Goal: Task Accomplishment & Management: Use online tool/utility

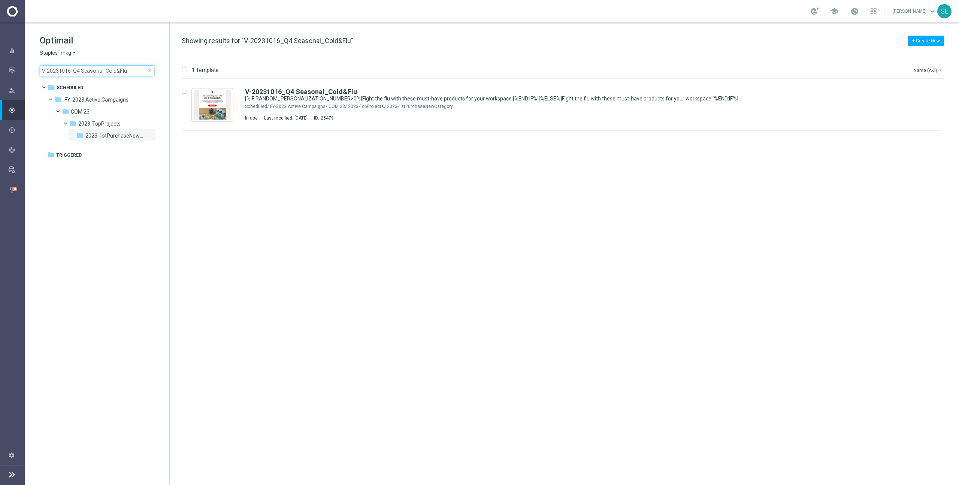
click at [102, 66] on input "V-20231016_Q4 Seasonal_Cold&Flu" at bounding box center [97, 71] width 115 height 10
click at [103, 66] on input "V-20231016_Q4 Seasonal_Cold&Flu" at bounding box center [97, 71] width 115 height 10
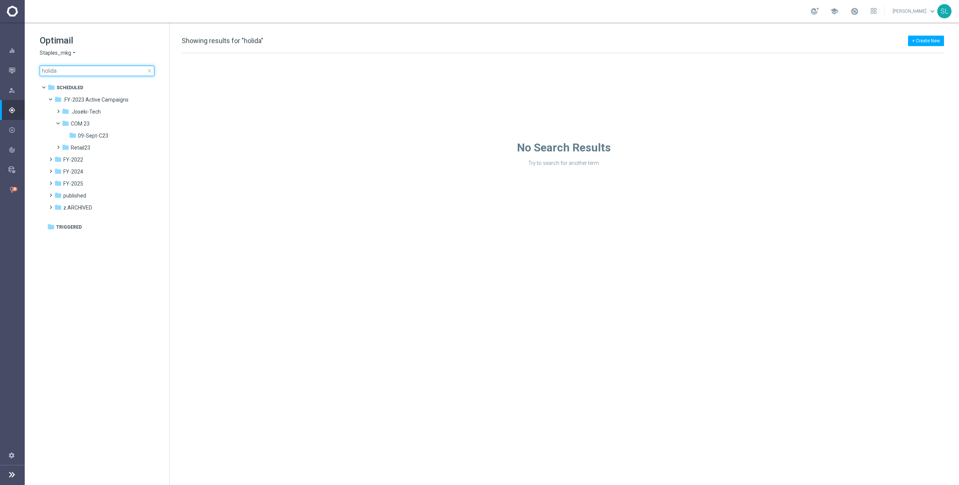
type input "holiday"
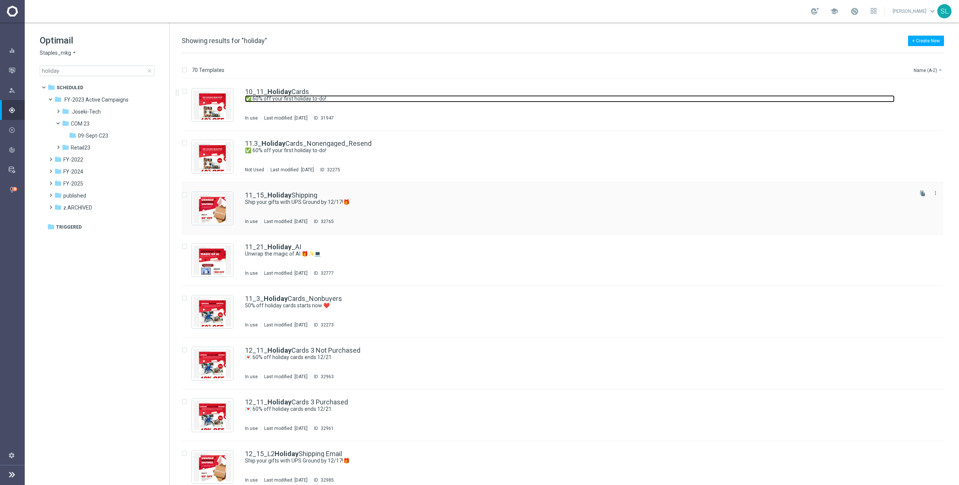
click at [307, 95] on link "✅ 60% off your first holiday to-do!" at bounding box center [570, 98] width 650 height 7
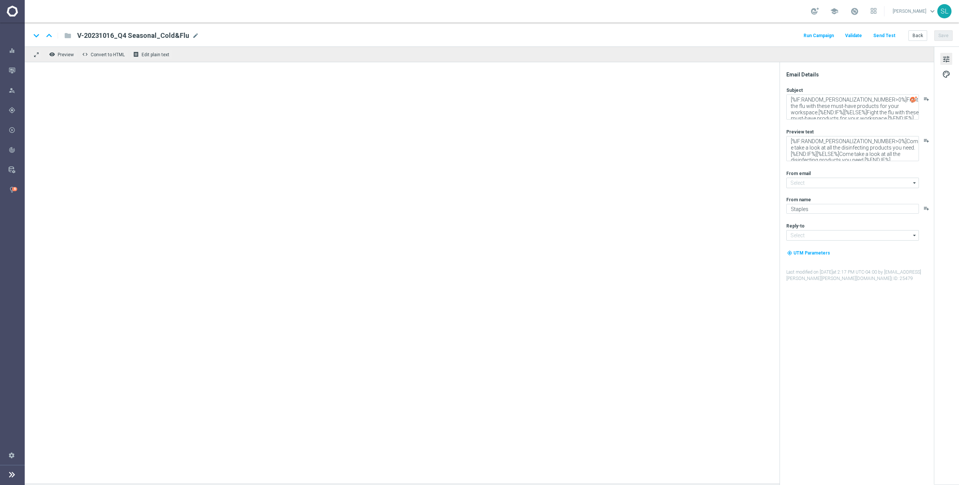
type input "[EMAIL_ADDRESS][DOMAIN_NAME]"
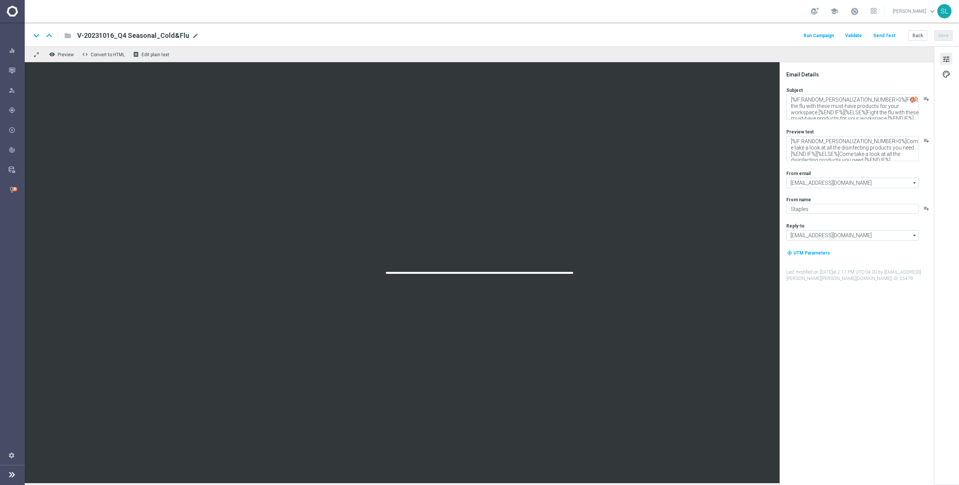
type textarea "✅ 60% off your first holiday to-do!"
type textarea "Save on holiday cards, invites and photo gifts."
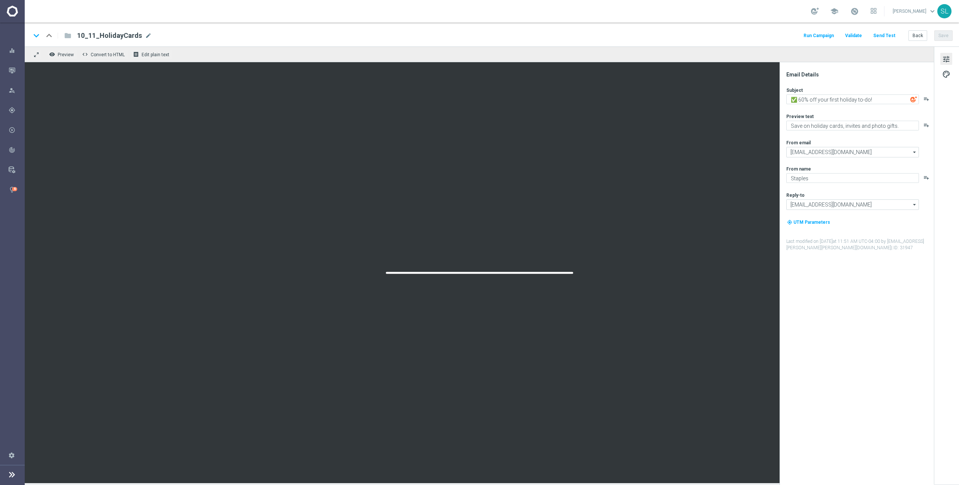
click at [820, 290] on div "Email Details Subject ✅ 60% off your first holiday to-do! playlist_add Preview …" at bounding box center [858, 278] width 149 height 414
click at [915, 36] on button "Back" at bounding box center [917, 35] width 19 height 10
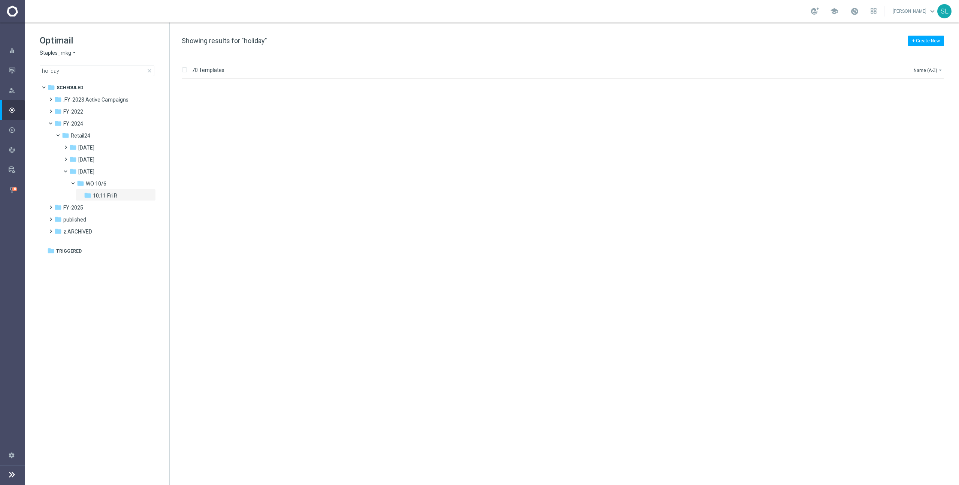
scroll to position [3213, 0]
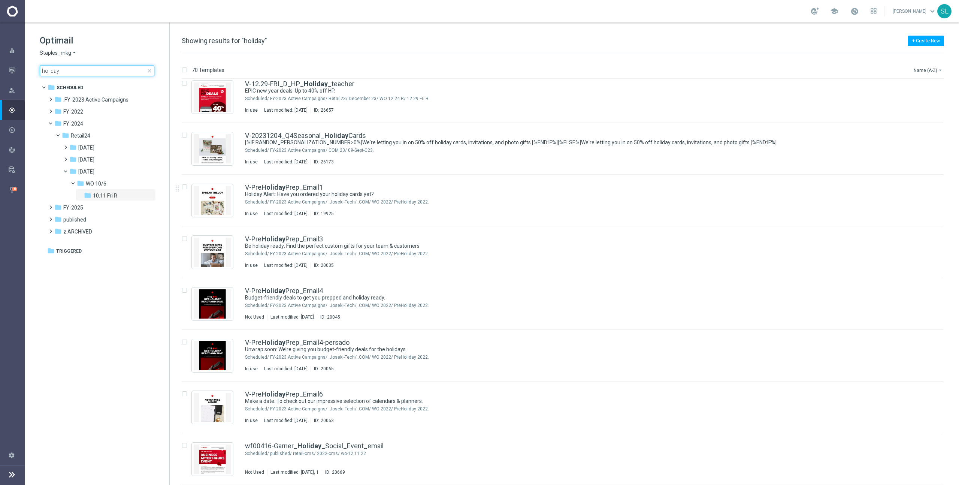
click at [93, 74] on input "holiday" at bounding box center [97, 71] width 115 height 10
type input "laborday"
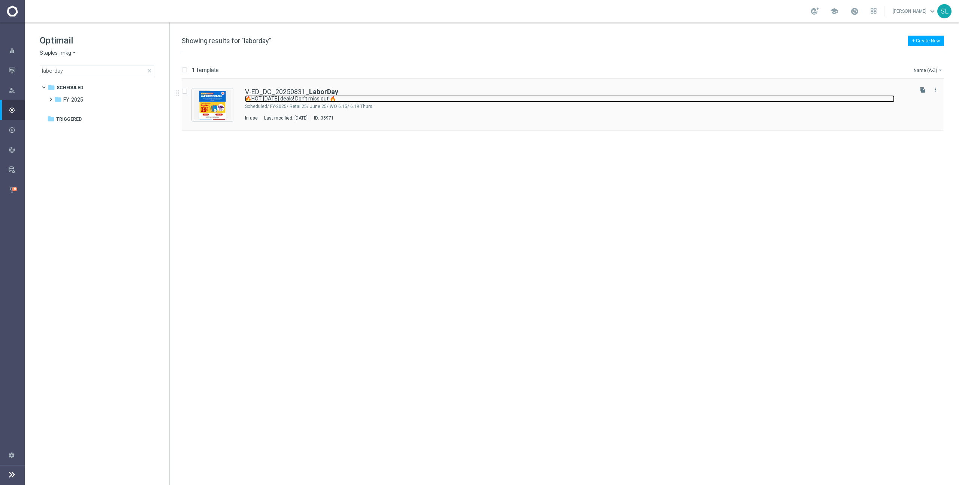
click at [359, 99] on link "🔥HOT [DATE] deals! Don't miss out!🔥" at bounding box center [570, 98] width 650 height 7
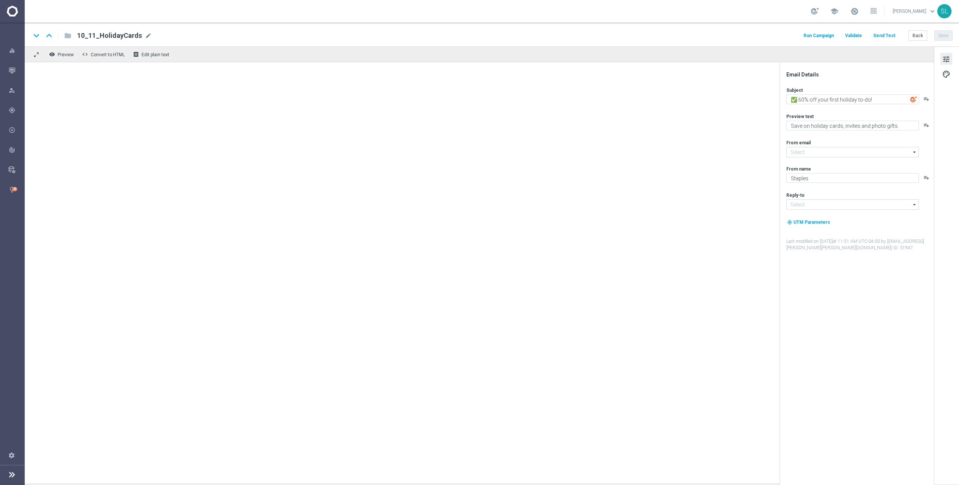
type input "[EMAIL_ADDRESS][DOMAIN_NAME]"
type textarea "🔥HOT [DATE] deals! Don't miss out!🔥"
type textarea "It's time to save BIG on school supplies + more."
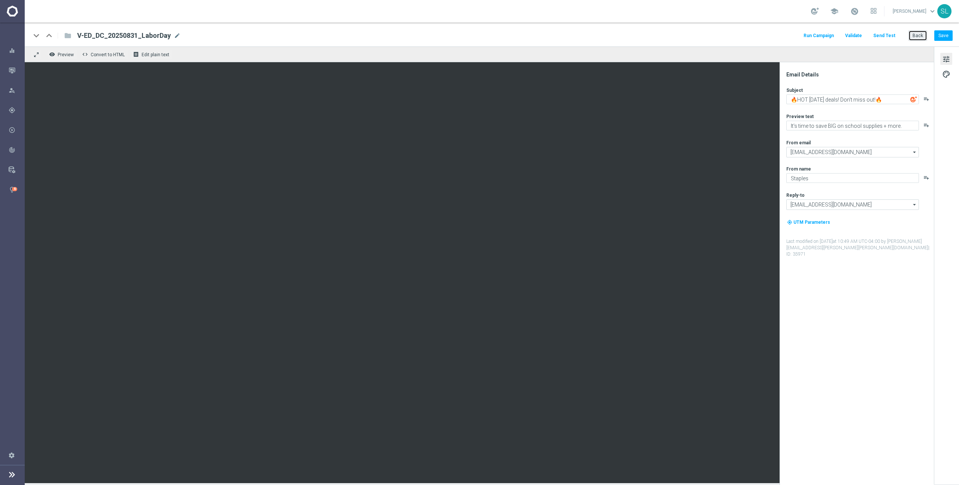
click at [922, 34] on button "Back" at bounding box center [917, 35] width 19 height 10
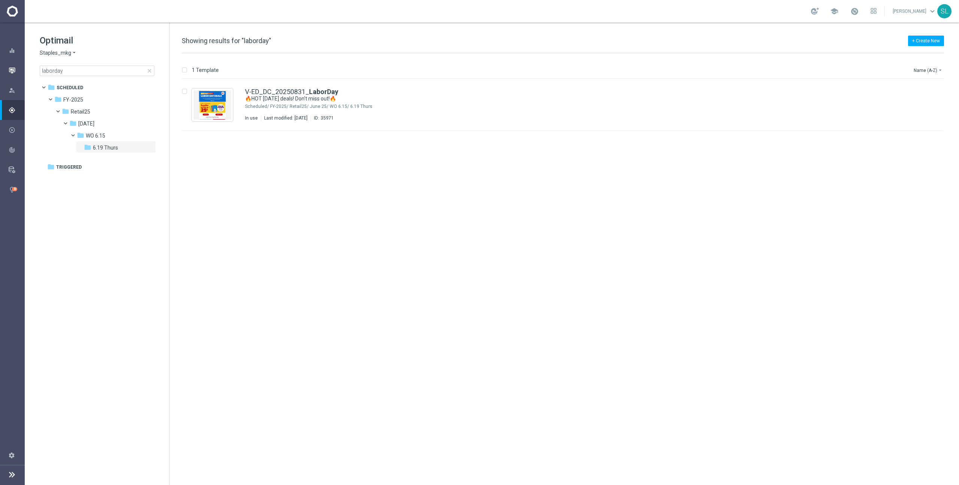
click at [13, 68] on icon "button" at bounding box center [12, 70] width 7 height 7
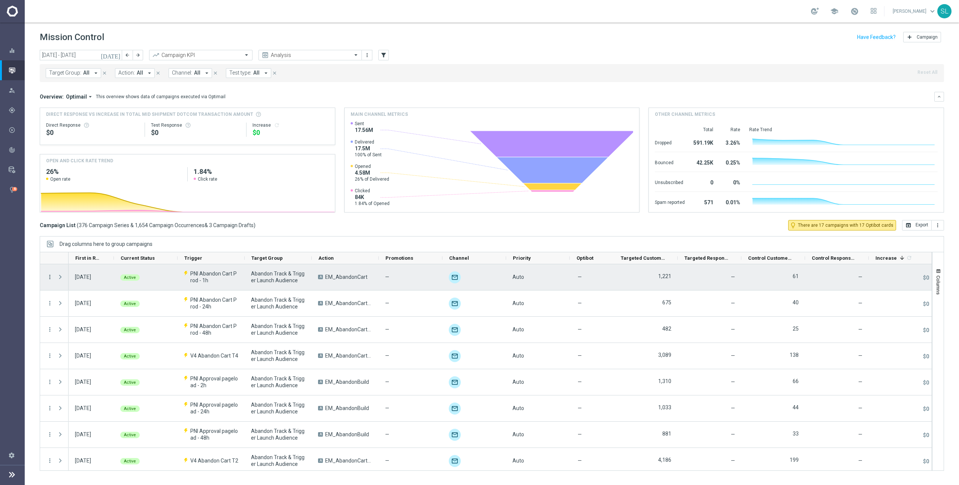
click at [51, 275] on icon "more_vert" at bounding box center [49, 276] width 7 height 7
click at [83, 278] on div "list Campaign Details" at bounding box center [95, 281] width 84 height 10
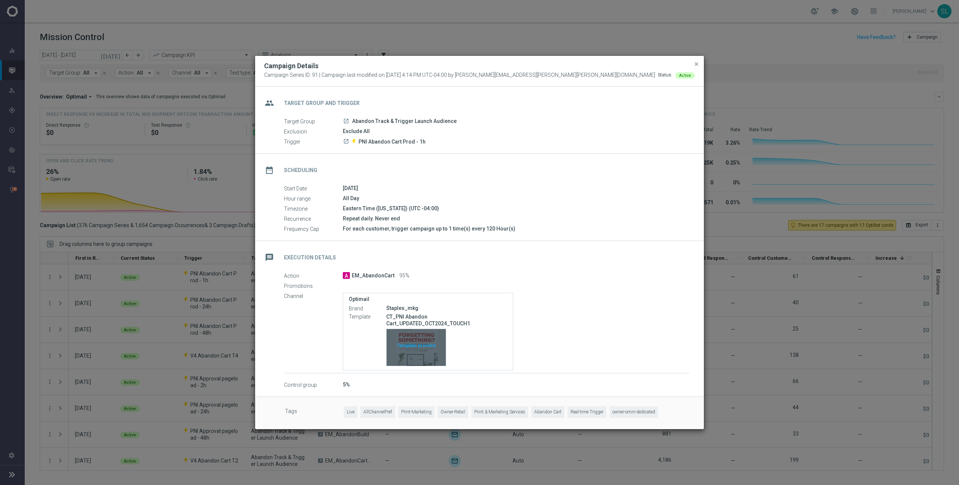
click at [423, 358] on div "Template preview" at bounding box center [416, 347] width 59 height 37
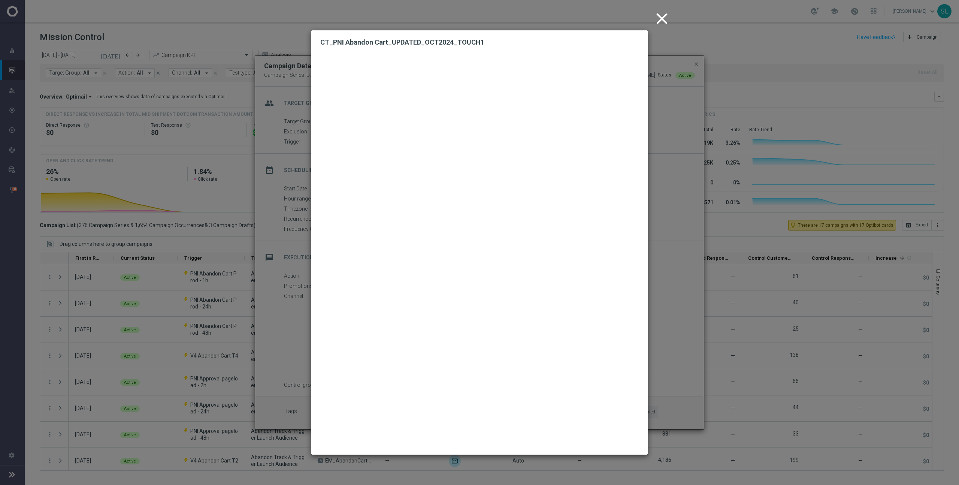
click at [665, 13] on icon "close" at bounding box center [662, 18] width 19 height 19
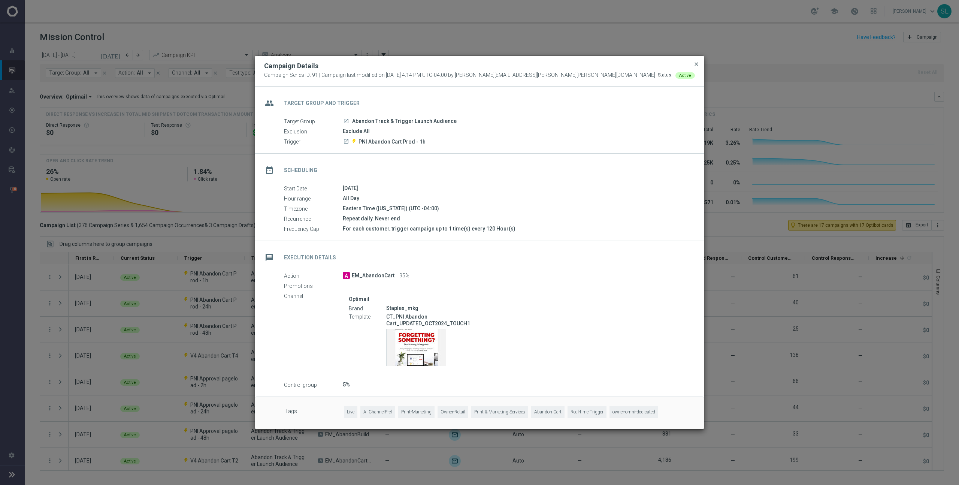
click at [699, 64] on span "close" at bounding box center [696, 64] width 6 height 6
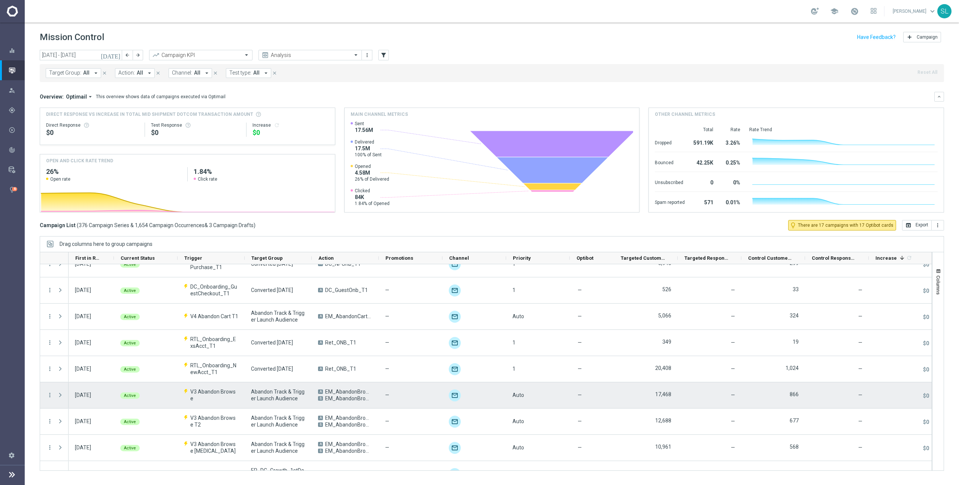
scroll to position [270, 0]
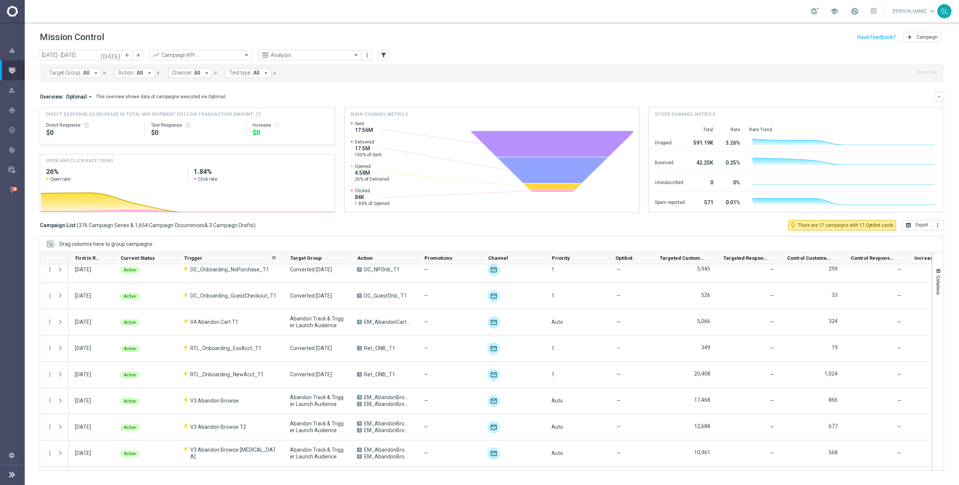
drag, startPoint x: 243, startPoint y: 256, endPoint x: 282, endPoint y: 260, distance: 39.1
click at [282, 260] on div at bounding box center [283, 258] width 3 height 12
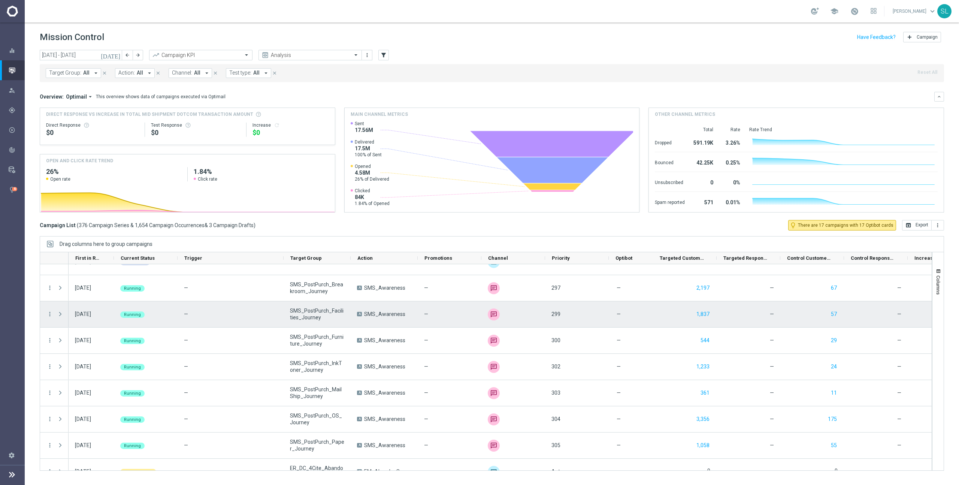
scroll to position [1303, 0]
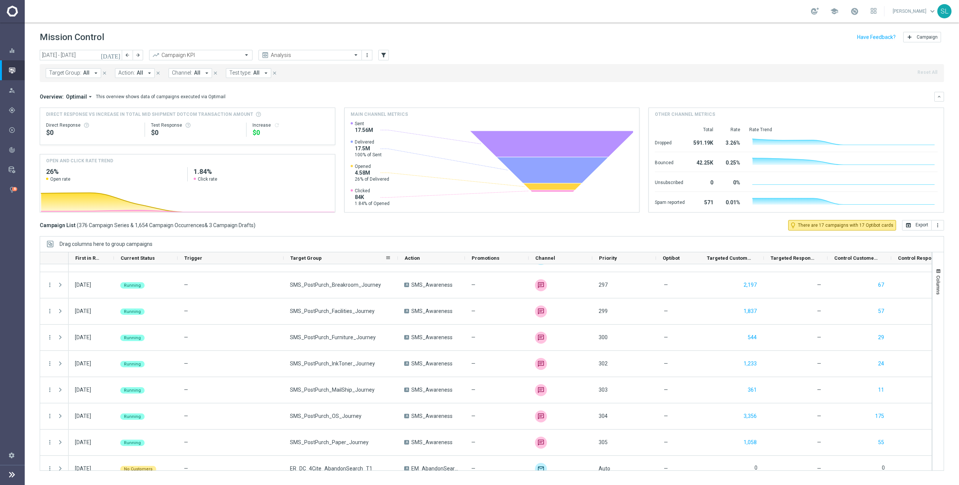
drag, startPoint x: 349, startPoint y: 258, endPoint x: 396, endPoint y: 260, distance: 47.2
click at [396, 260] on div at bounding box center [397, 258] width 3 height 12
click at [46, 147] on link "Optimail" at bounding box center [63, 149] width 52 height 6
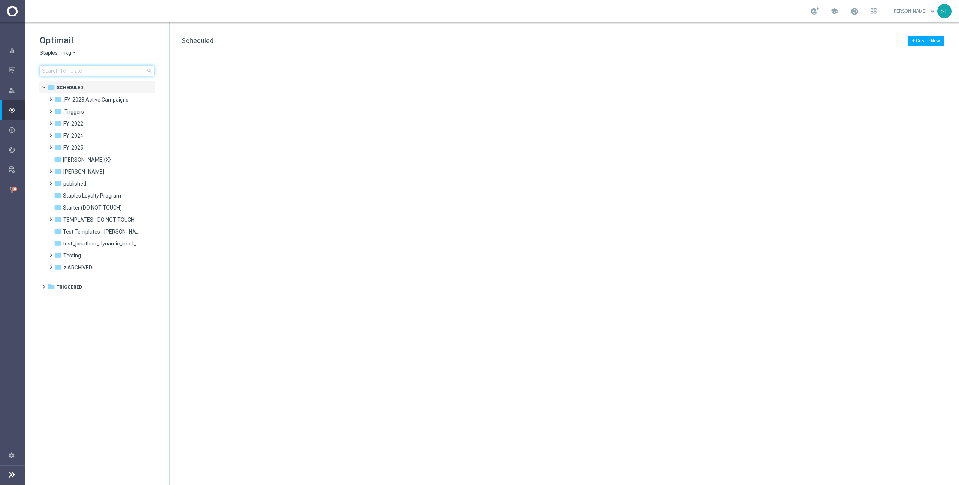
click at [90, 75] on input at bounding box center [97, 71] width 115 height 10
click at [90, 72] on input at bounding box center [97, 71] width 115 height 10
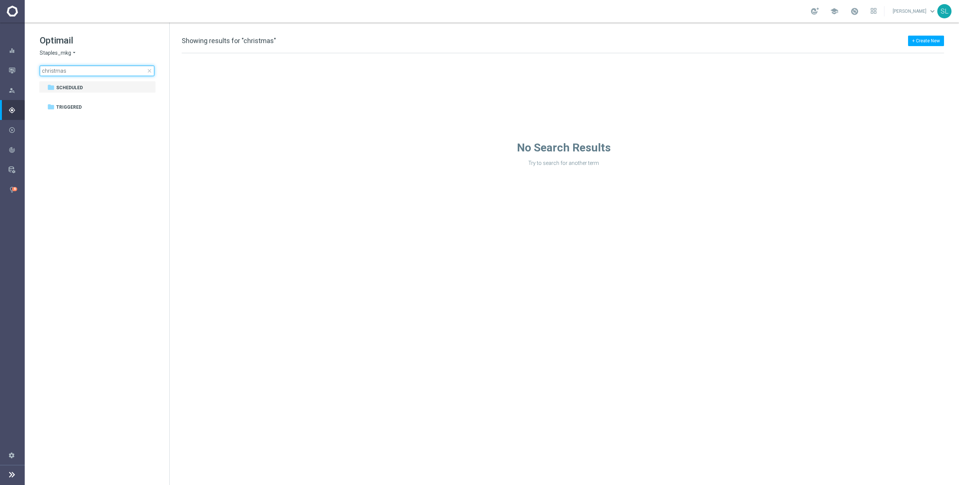
click at [100, 69] on input "christmas" at bounding box center [97, 71] width 115 height 10
click at [107, 70] on input "[DATE]" at bounding box center [97, 71] width 115 height 10
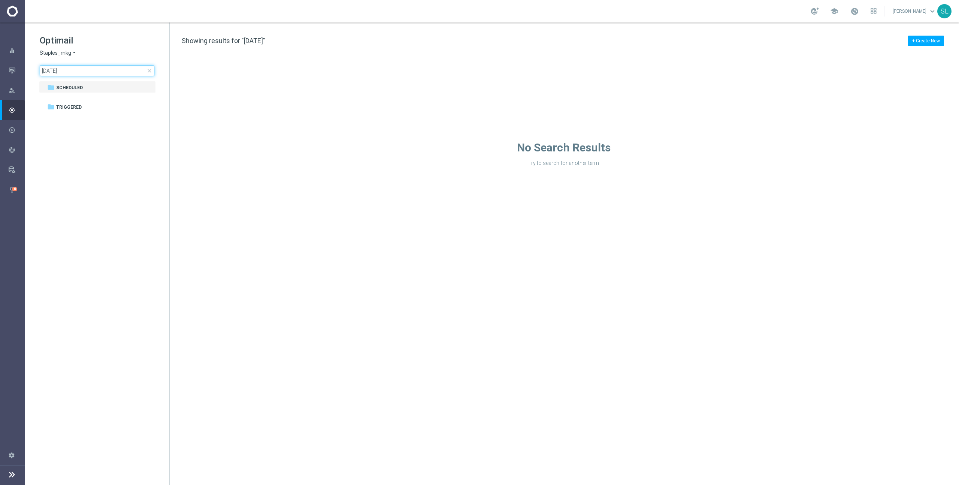
click at [107, 70] on input "[DATE]" at bounding box center [97, 71] width 115 height 10
type input "thanks"
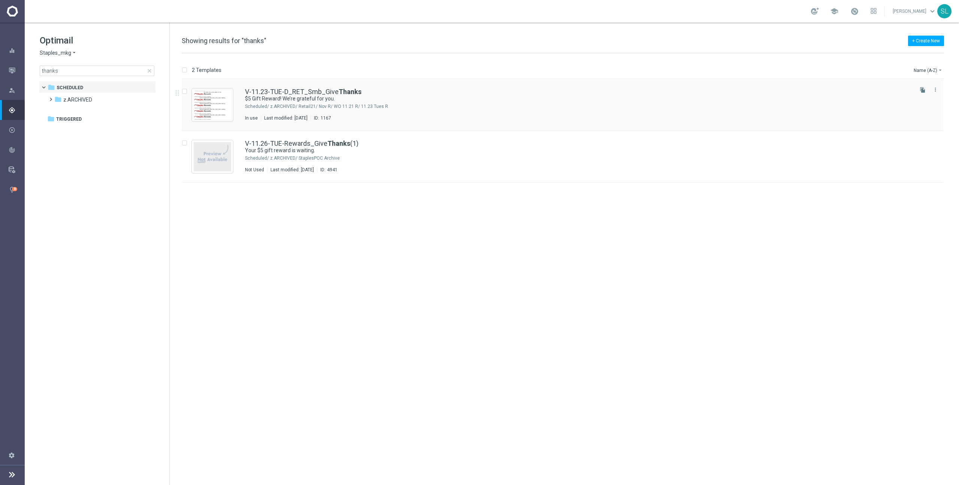
click at [389, 103] on div "z.ARCHIVED/ Retail21/ Nov R/ WO 11.21 R/ 11.23 Tues R" at bounding box center [591, 106] width 642 height 6
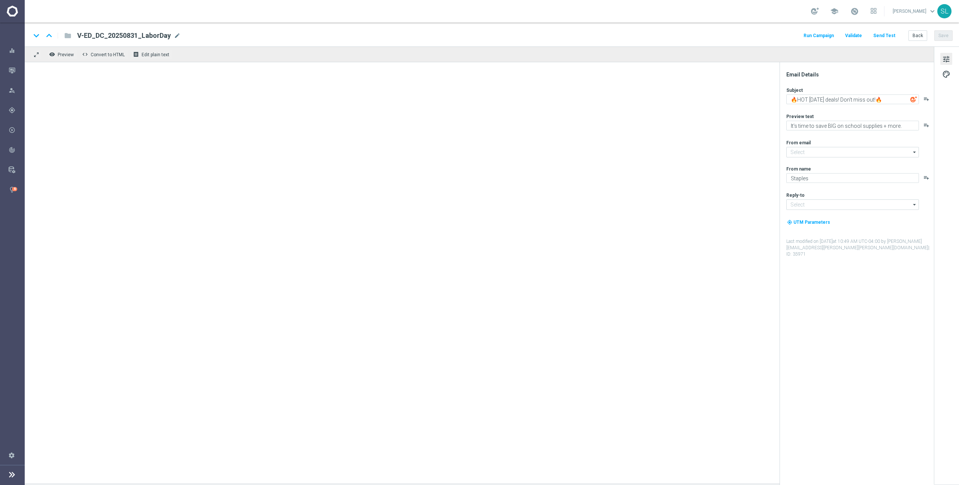
type input "[EMAIL_ADDRESS][DOMAIN_NAME]"
type textarea "$5 Gift Reward! We’re grateful for you."
type textarea "An extra [DATE][DATE] savings boost."
type textarea "Staples Rewards"
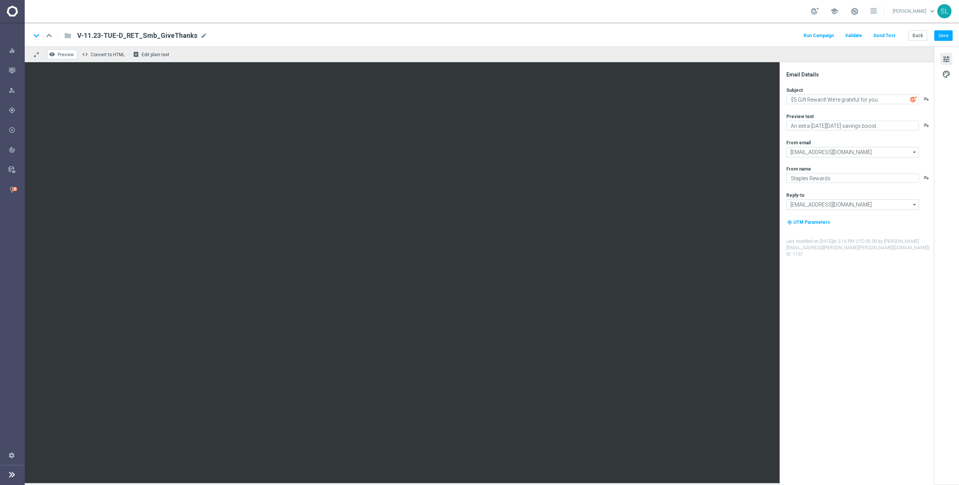
click at [59, 54] on span "Preview" at bounding box center [66, 54] width 16 height 5
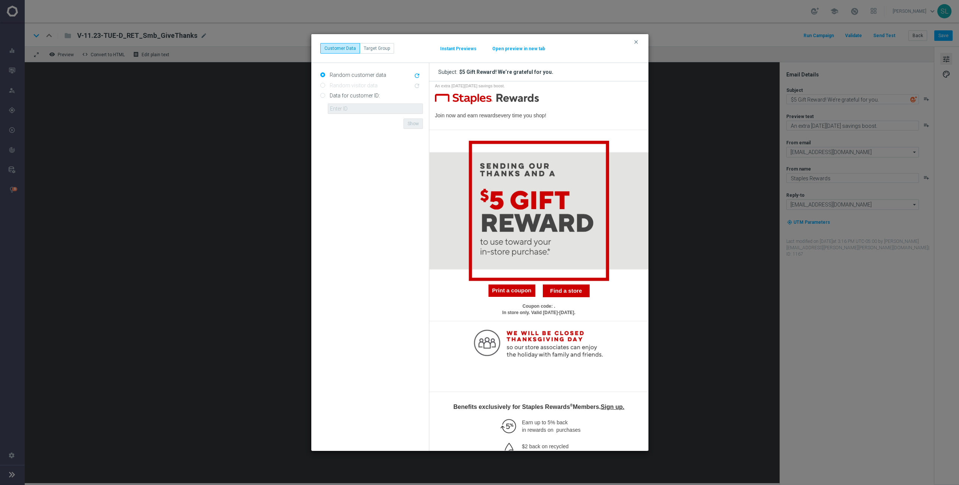
click at [505, 46] on button "Open preview in new tab" at bounding box center [519, 49] width 54 height 6
click at [686, 109] on modal-container "clear Customer Data Target Group Instant Previews Open preview in new tab Rando…" at bounding box center [479, 242] width 959 height 485
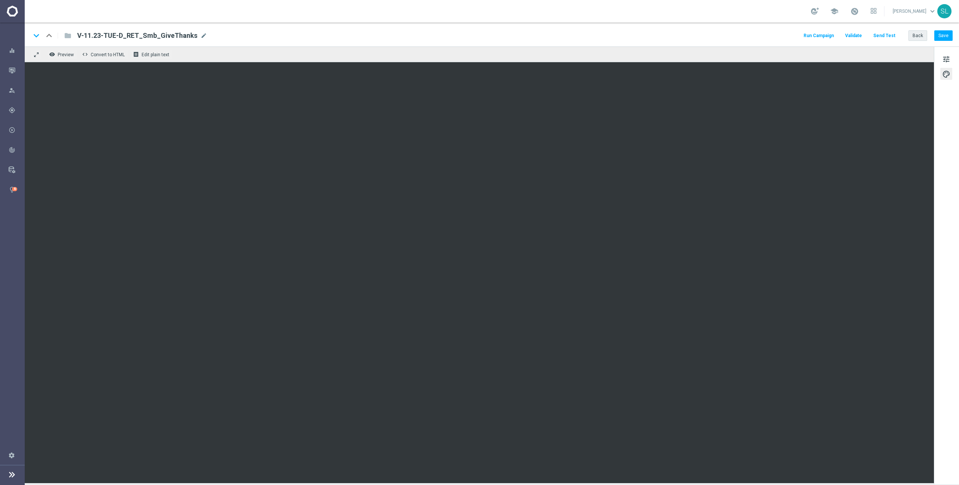
click at [916, 29] on div "keyboard_arrow_down keyboard_arrow_up folder V-11.23-TUE-D_RET_Smb_GiveThanks V…" at bounding box center [492, 34] width 934 height 24
click at [916, 34] on button "Back" at bounding box center [917, 35] width 19 height 10
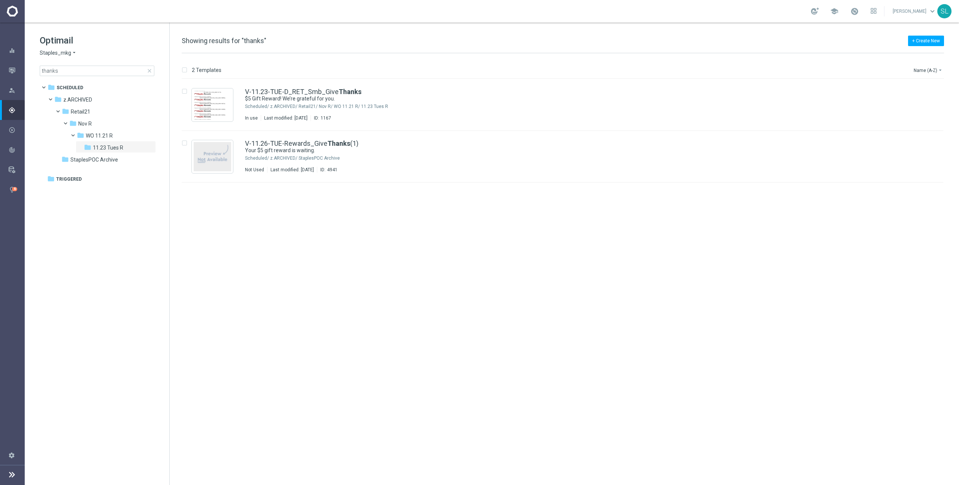
click at [149, 70] on span "close" at bounding box center [149, 71] width 6 height 6
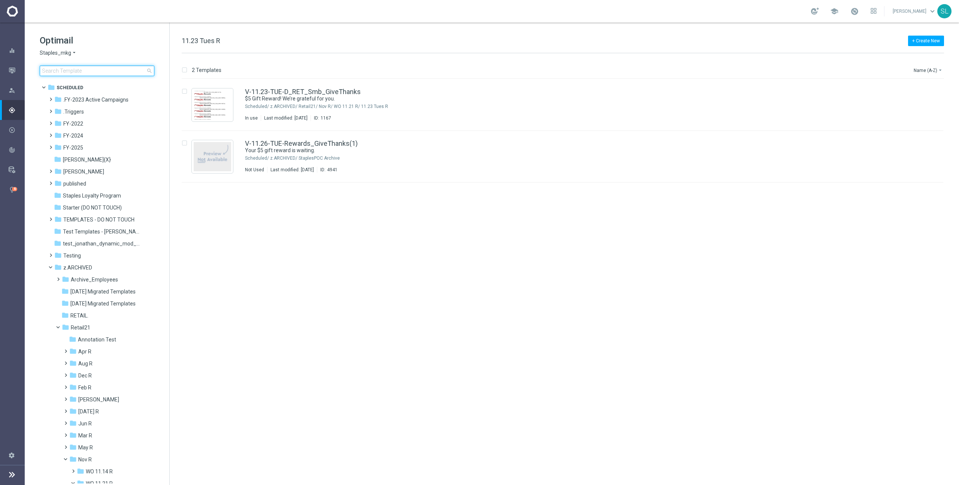
click at [110, 76] on input at bounding box center [97, 71] width 115 height 10
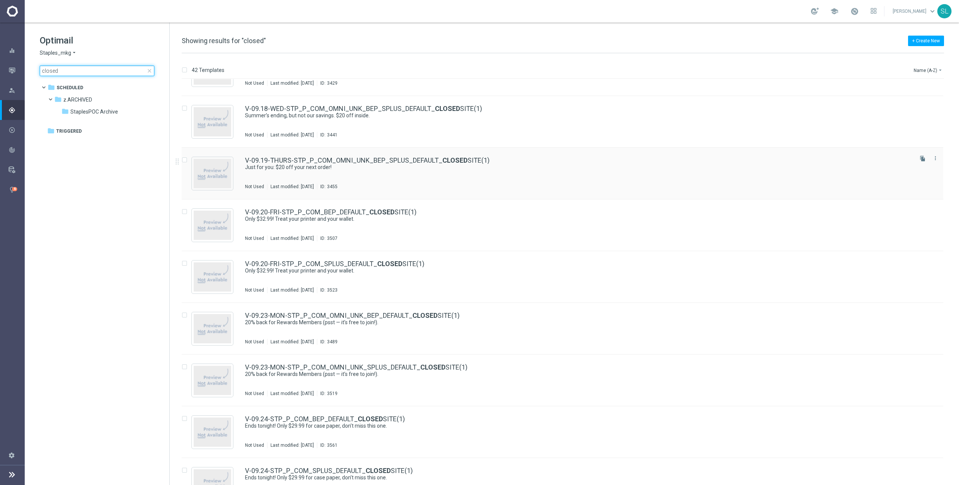
scroll to position [759, 0]
click at [96, 69] on input "closed" at bounding box center [97, 71] width 115 height 10
type input "seasonal"
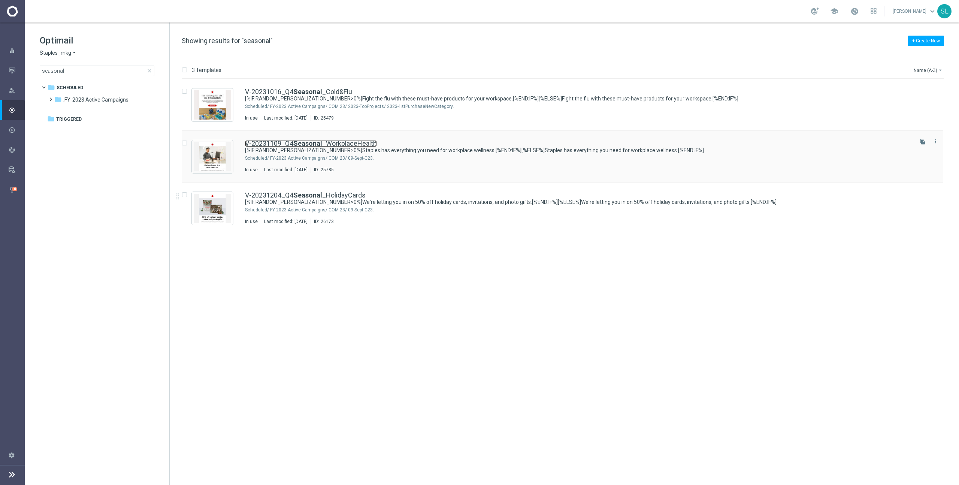
click at [326, 145] on link "V-20231109_Q4 Seasonal _WorkplaceHealth" at bounding box center [311, 143] width 132 height 7
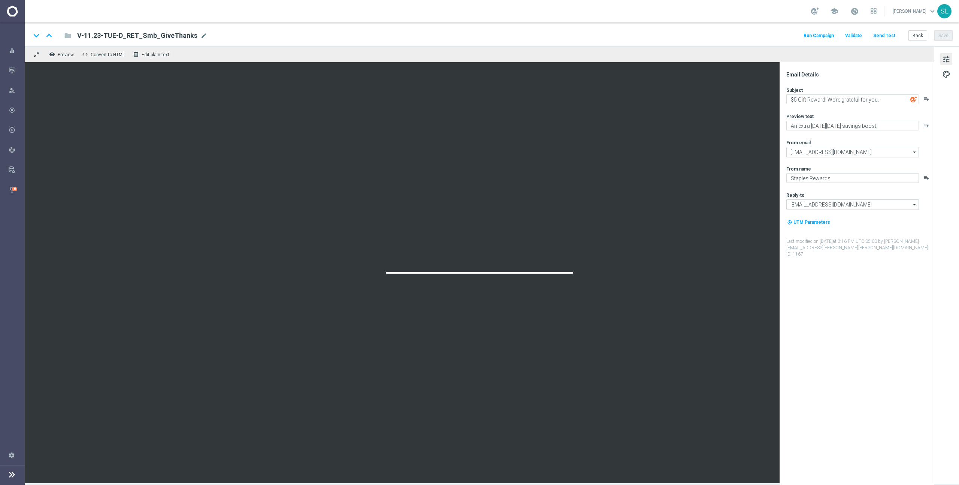
type textarea "[%IF:RANDOM_PERSONALIZATION_NUMBER>0%]Staples has everything you need for workp…"
type textarea "[%IF:RANDOM_PERSONALIZATION_NUMBER>0%]A healthy office is a productive office.[…"
type textarea "Staples"
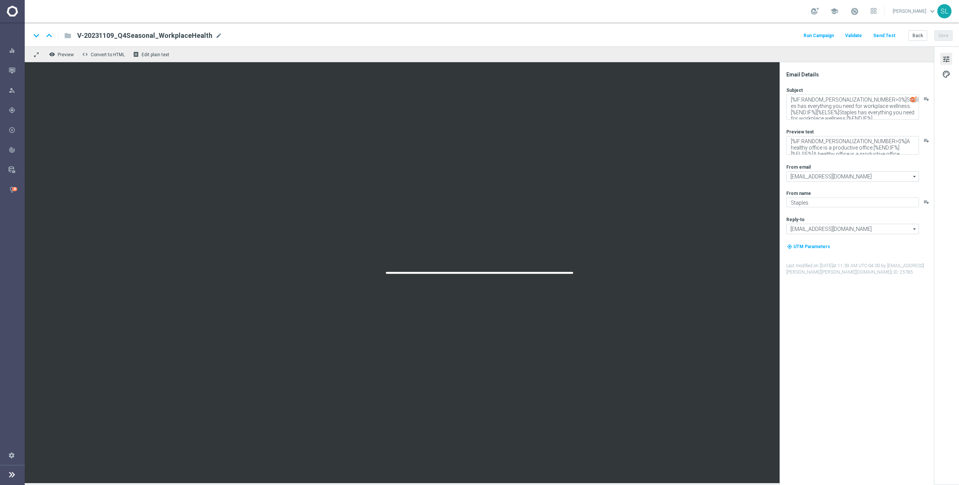
click at [662, 25] on div "keyboard_arrow_down keyboard_arrow_up folder V-20231109_Q4Seasonal_WorkplaceHea…" at bounding box center [492, 34] width 934 height 24
click at [915, 39] on button "Back" at bounding box center [917, 35] width 19 height 10
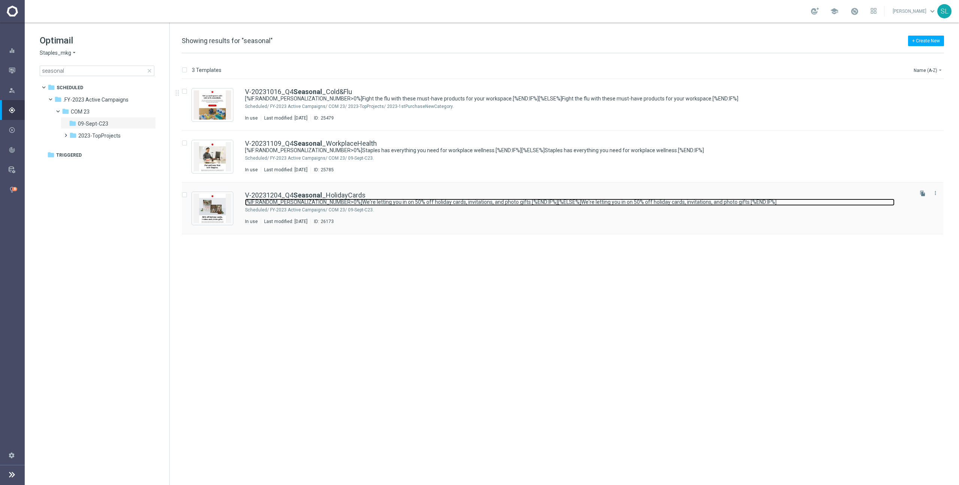
click at [324, 199] on link "[%IF:RANDOM_PERSONALIZATION_NUMBER>0%]We're letting you in on 50% off holiday c…" at bounding box center [570, 202] width 650 height 7
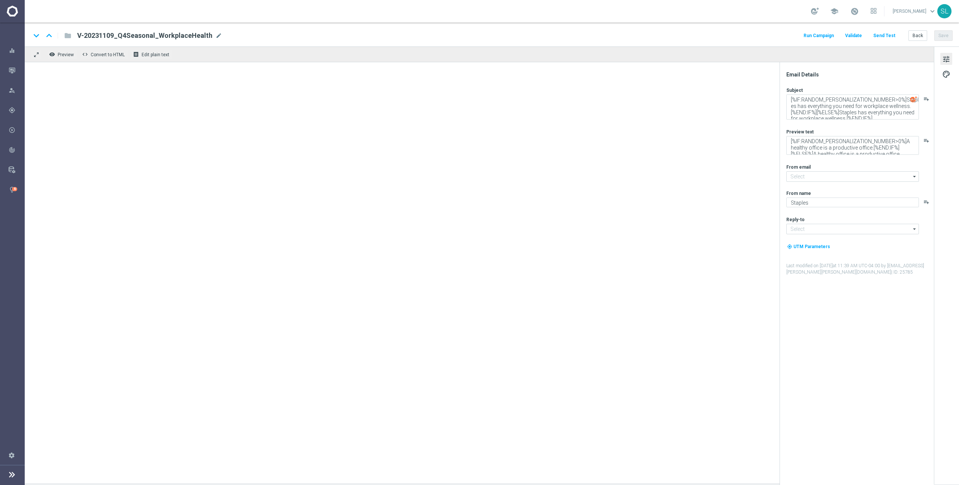
type input "[EMAIL_ADDRESS][DOMAIN_NAME]"
type textarea "[%IF:RANDOM_PERSONALIZATION_NUMBER>0%]We're letting you in on 50% off holiday c…"
type textarea "[%IF:RANDOM_PERSONALIZATION_NUMBER>0%]Shop ASAP to get your order in time for t…"
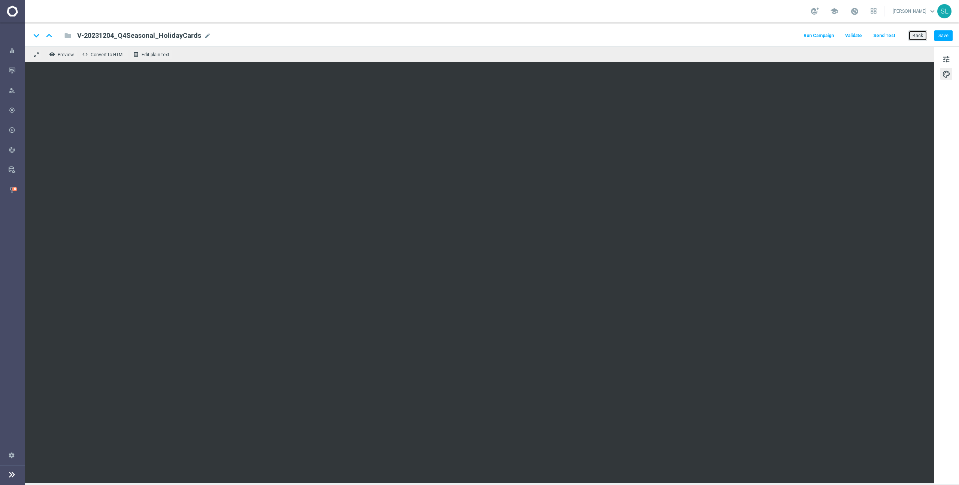
click at [916, 35] on button "Back" at bounding box center [917, 35] width 19 height 10
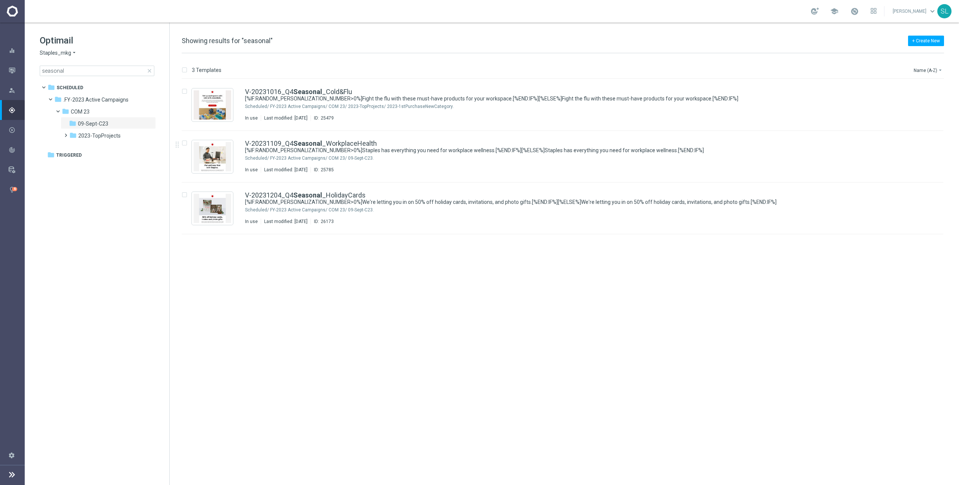
click at [148, 69] on span "close" at bounding box center [149, 71] width 6 height 6
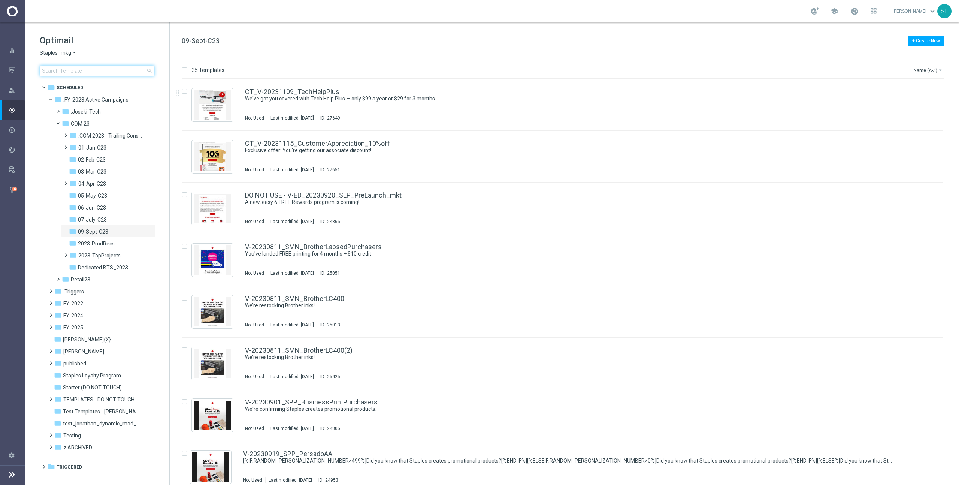
click at [108, 73] on input at bounding box center [97, 71] width 115 height 10
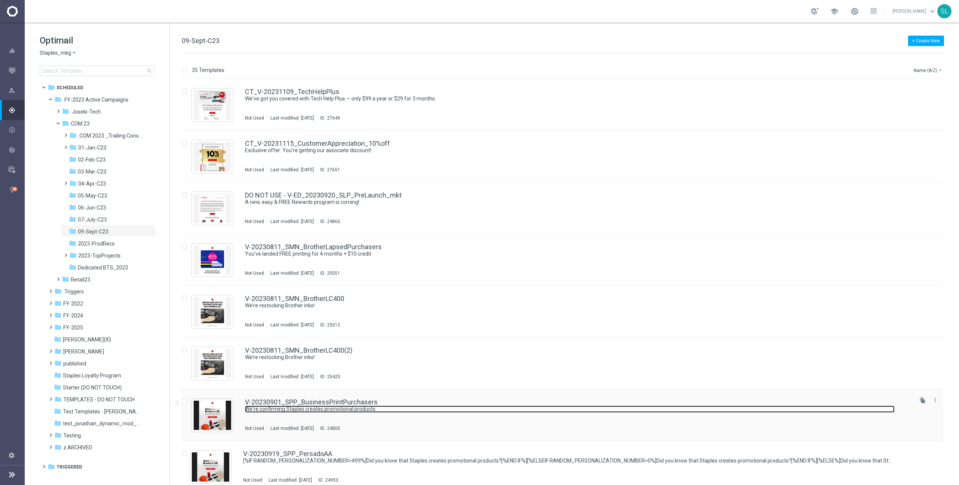
click at [325, 410] on link "We're confirming Staples creates promotional products." at bounding box center [570, 408] width 650 height 7
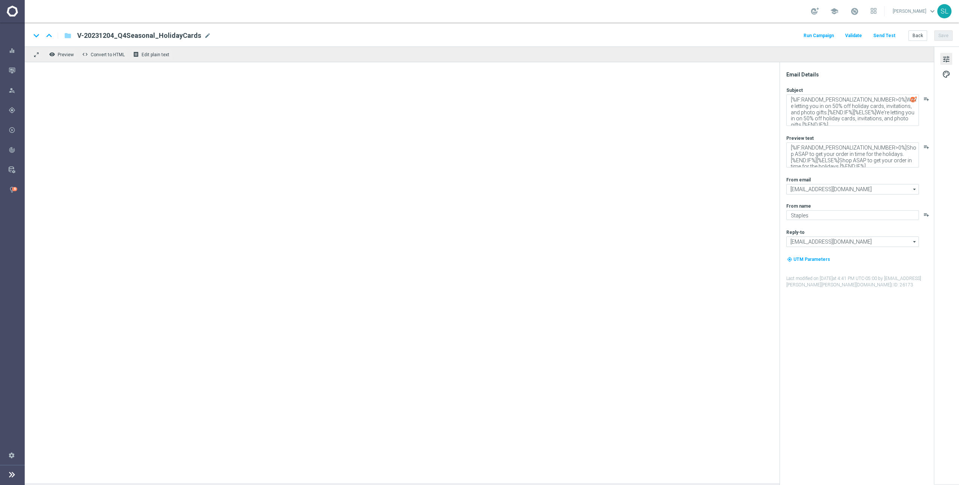
type textarea "We're confirming Staples creates promotional products."
type textarea "Custom merchandise made easy"
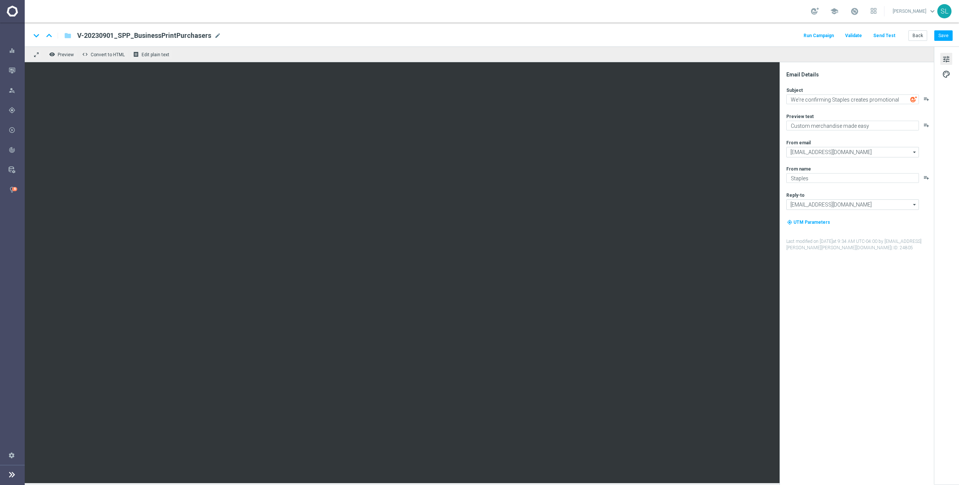
click at [856, 293] on div "Email Details Subject We're confirming Staples creates promotional products. pl…" at bounding box center [858, 278] width 149 height 414
click at [922, 37] on button "Back" at bounding box center [917, 35] width 19 height 10
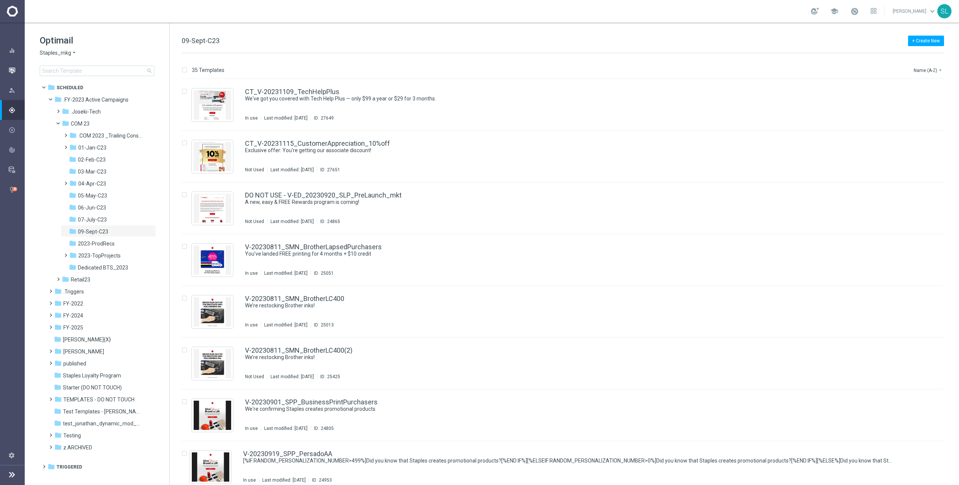
click at [12, 68] on icon "button" at bounding box center [12, 70] width 7 height 7
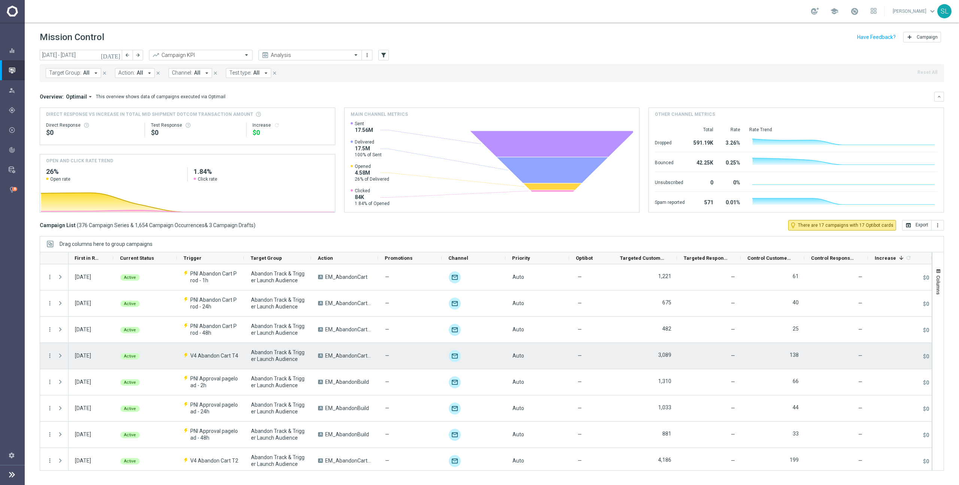
scroll to position [0, 1]
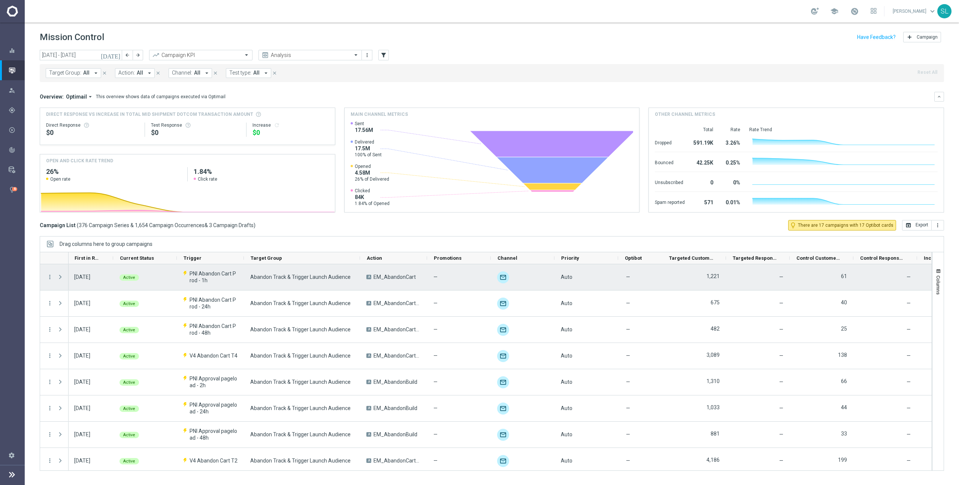
drag, startPoint x: 340, startPoint y: 258, endPoint x: 359, endPoint y: 269, distance: 22.0
click at [359, 269] on div at bounding box center [486, 361] width 892 height 219
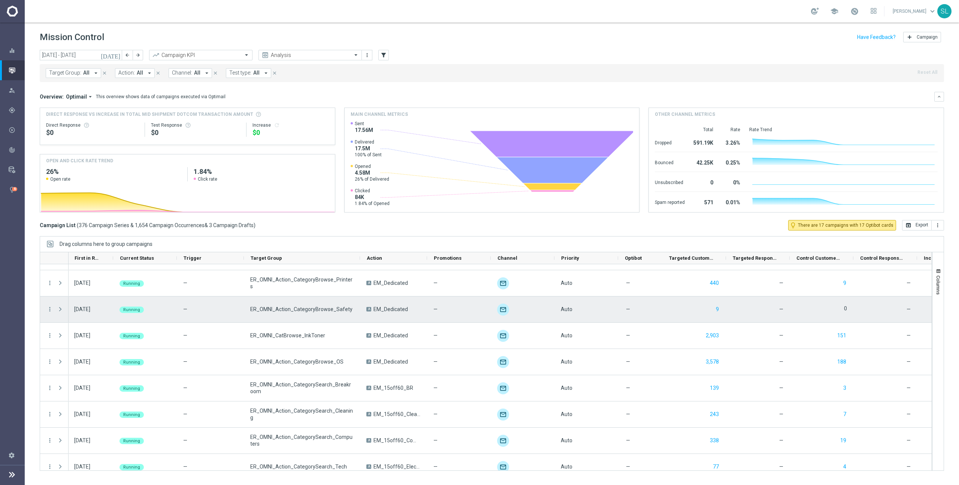
scroll to position [2355, 0]
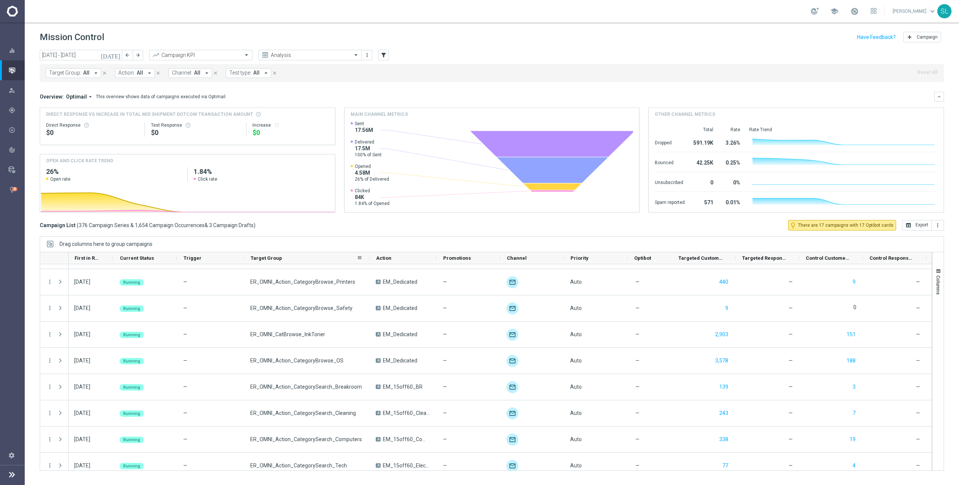
drag, startPoint x: 359, startPoint y: 260, endPoint x: 368, endPoint y: 260, distance: 9.4
click at [368, 260] on div at bounding box center [369, 258] width 3 height 12
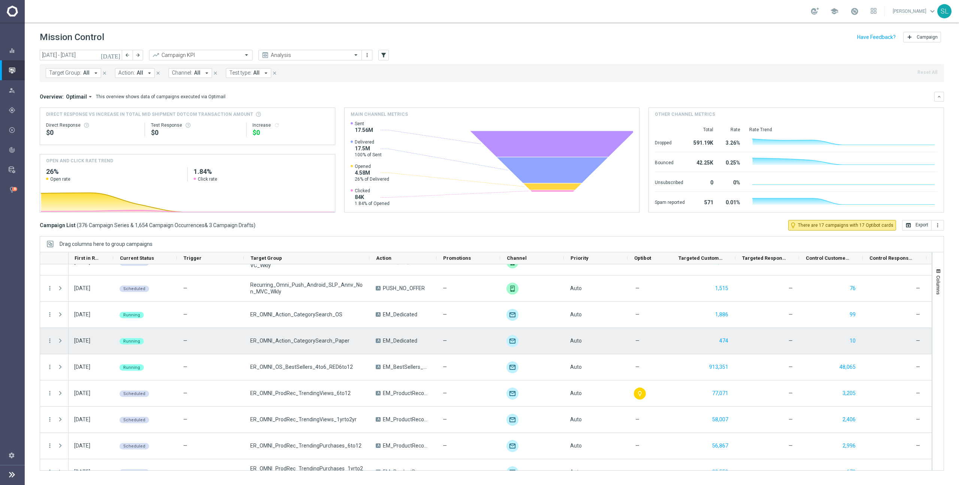
scroll to position [2851, 0]
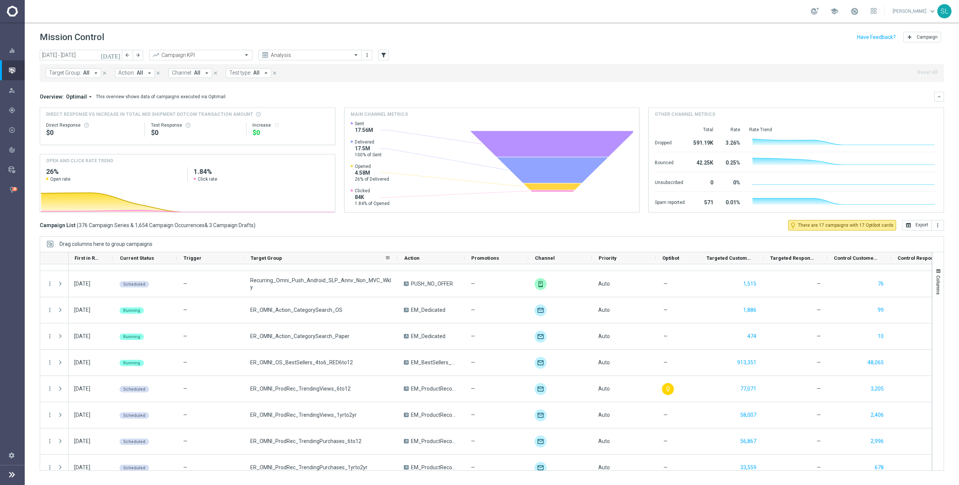
drag, startPoint x: 369, startPoint y: 259, endPoint x: 397, endPoint y: 262, distance: 28.2
click at [397, 262] on div at bounding box center [397, 258] width 3 height 12
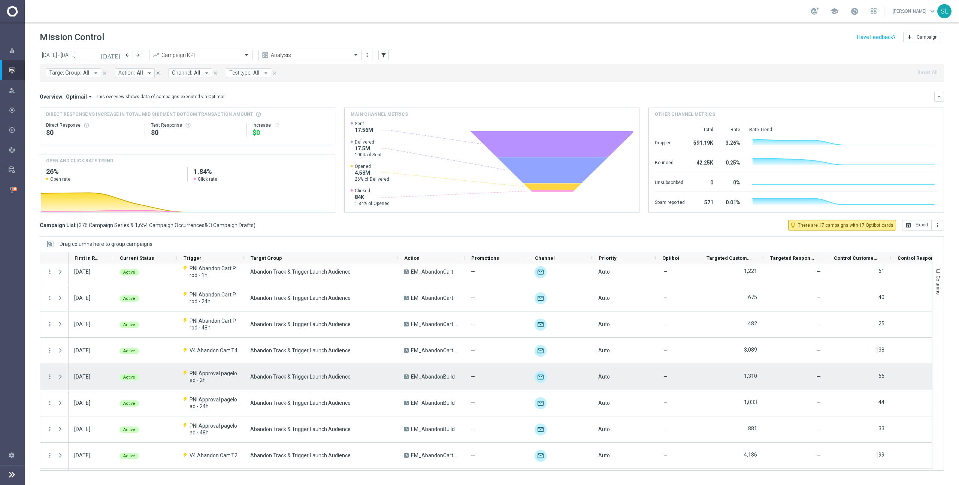
scroll to position [0, 0]
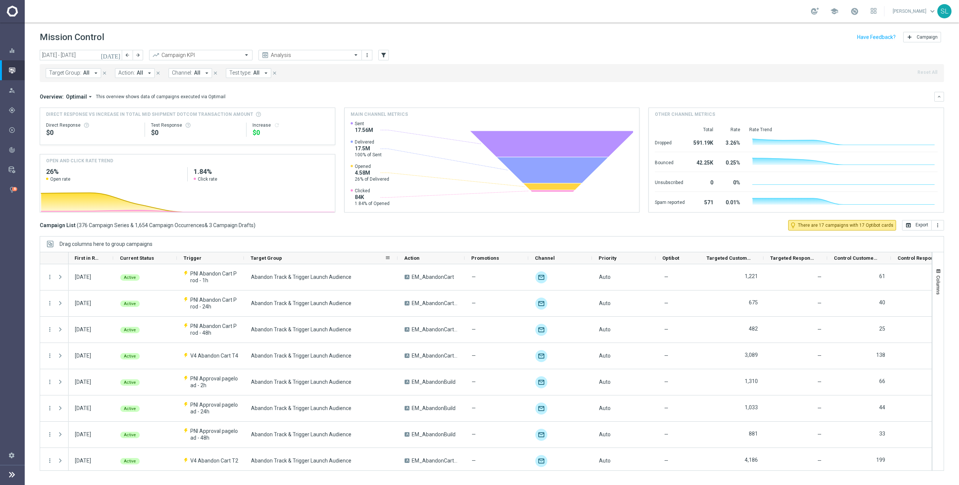
scroll to position [0, 1]
